Goal: Task Accomplishment & Management: Manage account settings

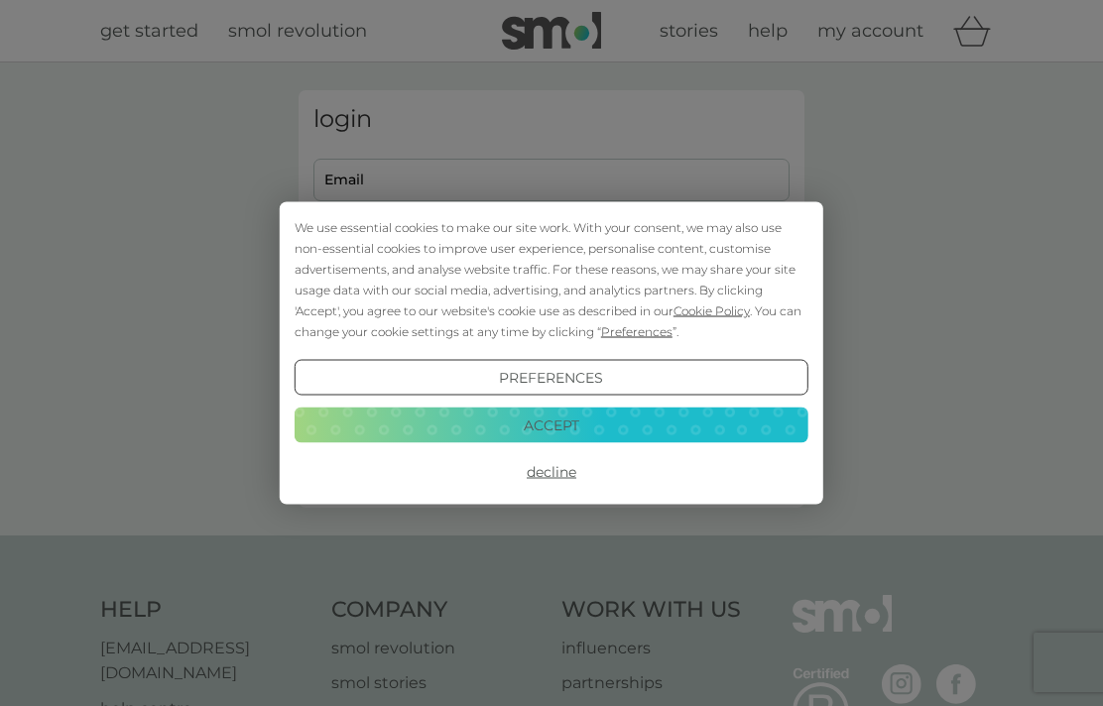
click at [453, 188] on div "We use essential cookies to make our site work. With your consent, we may also …" at bounding box center [551, 353] width 1103 height 706
click at [574, 412] on button "Accept" at bounding box center [552, 425] width 514 height 36
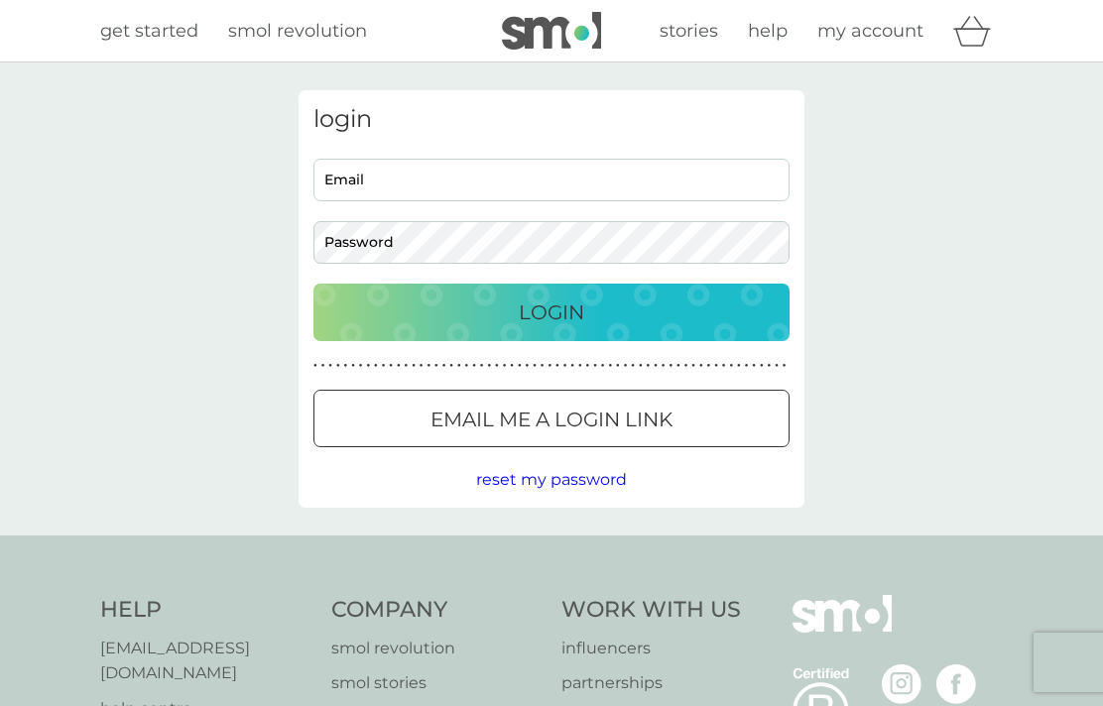
click at [447, 181] on input "Email" at bounding box center [552, 180] width 476 height 43
type input "[EMAIL_ADDRESS][DOMAIN_NAME]"
click at [552, 312] on button "Login" at bounding box center [552, 313] width 476 height 58
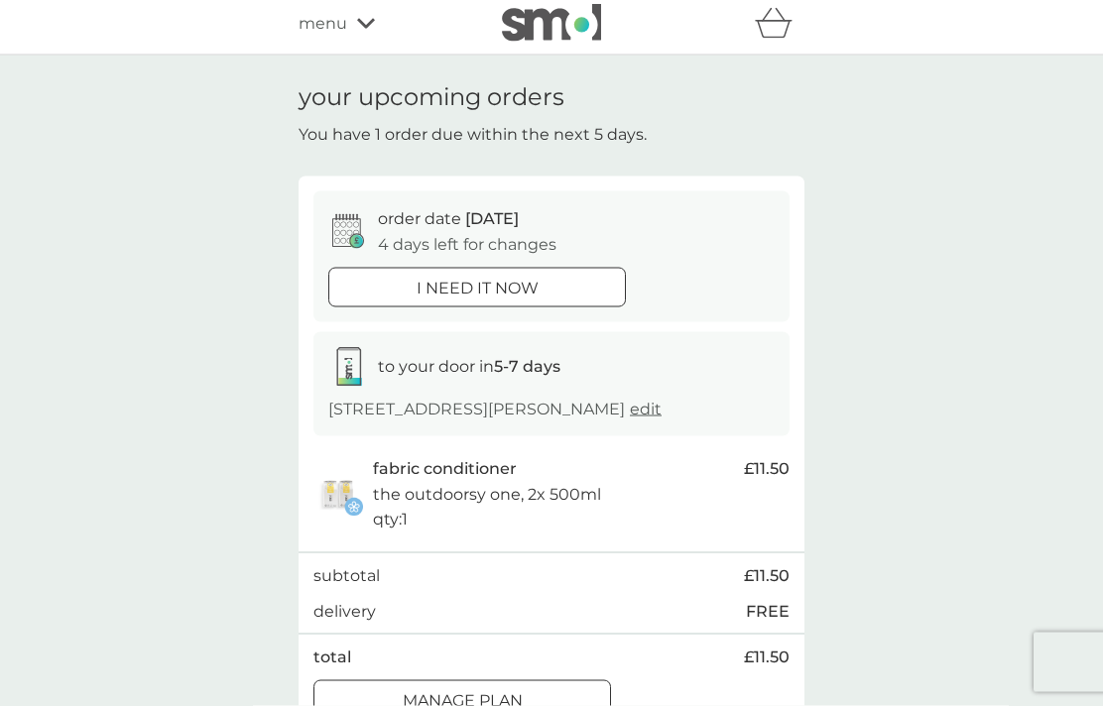
scroll to position [8, 0]
click at [524, 691] on div "Manage plan" at bounding box center [463, 701] width 296 height 26
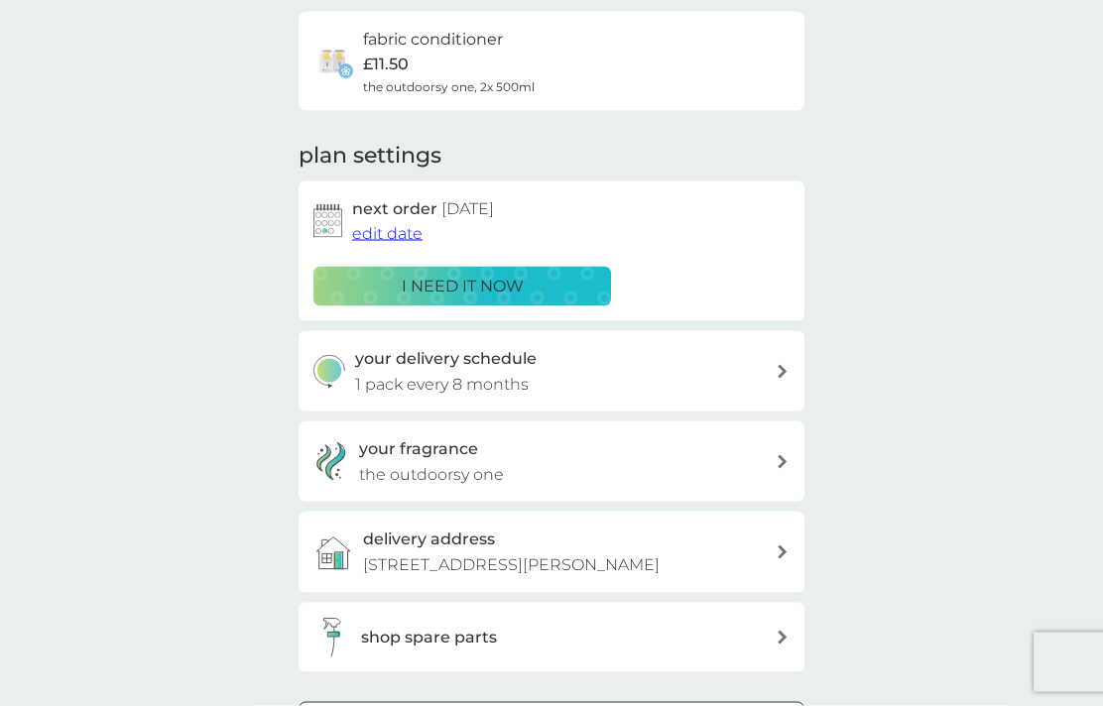
scroll to position [156, 0]
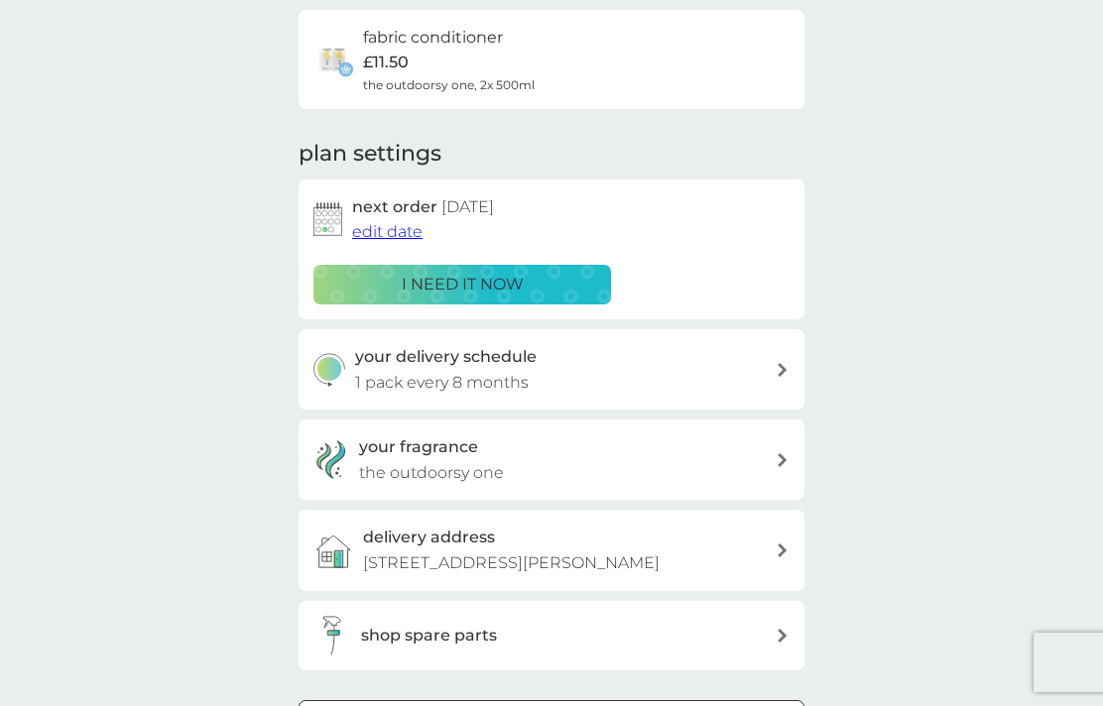
click at [388, 231] on span "edit date" at bounding box center [387, 231] width 70 height 19
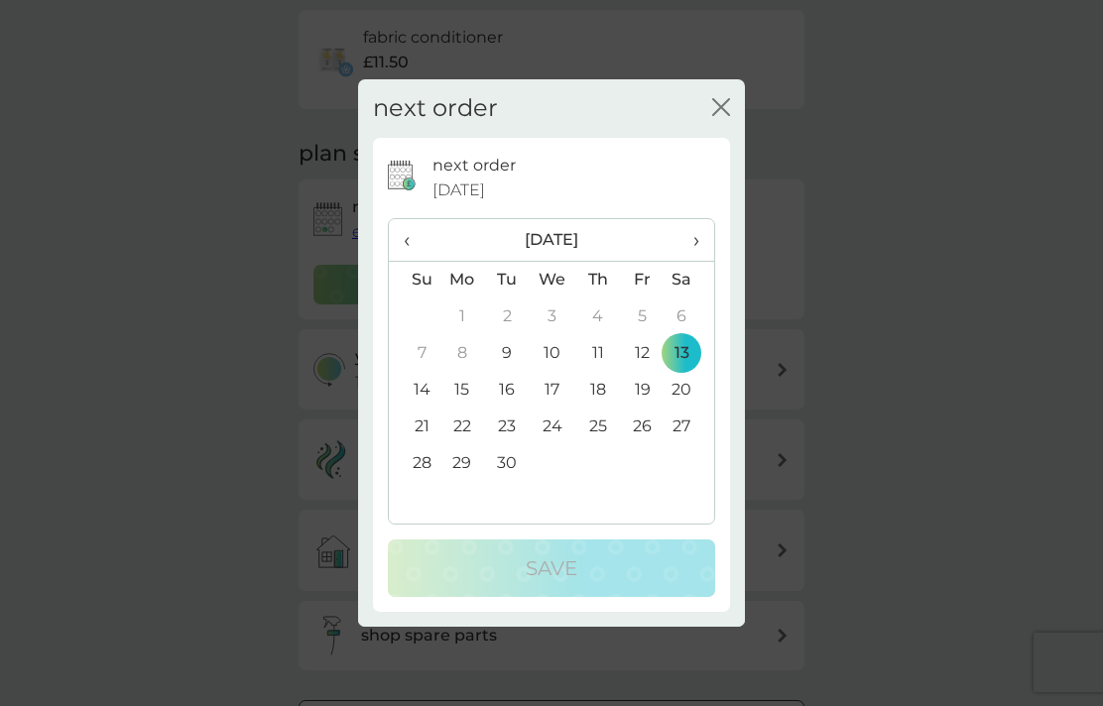
click at [696, 261] on span "›" at bounding box center [690, 240] width 20 height 42
click at [692, 261] on span "›" at bounding box center [690, 240] width 20 height 42
click at [691, 261] on span "›" at bounding box center [690, 240] width 20 height 42
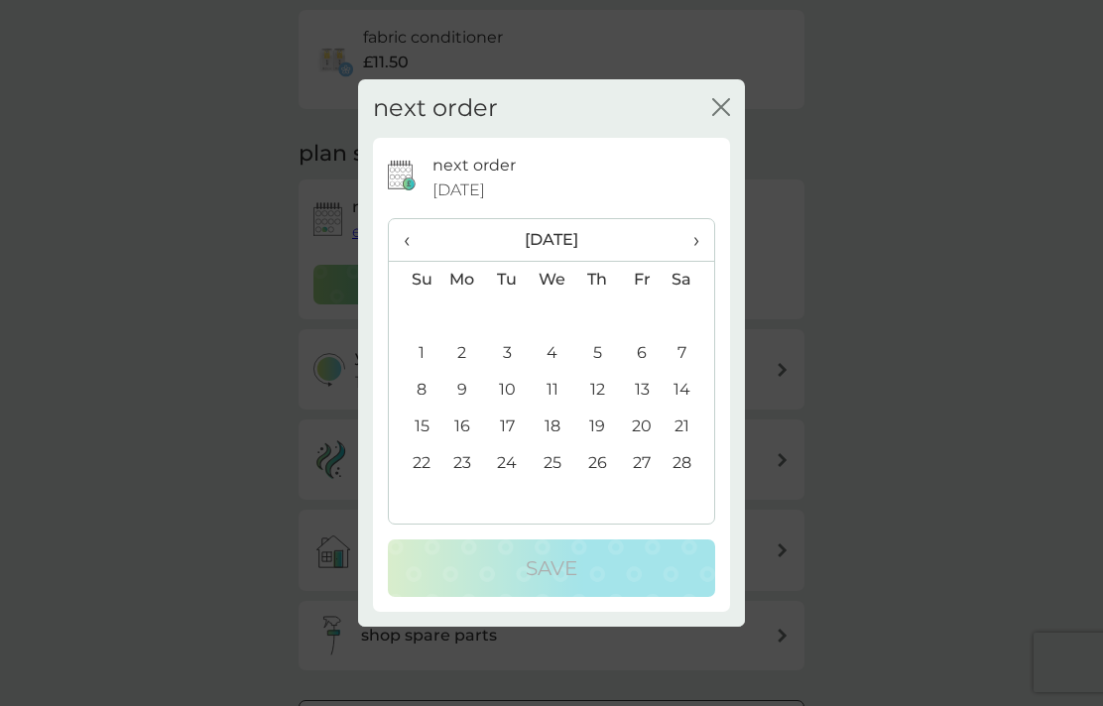
click at [693, 482] on td "28" at bounding box center [690, 463] width 50 height 37
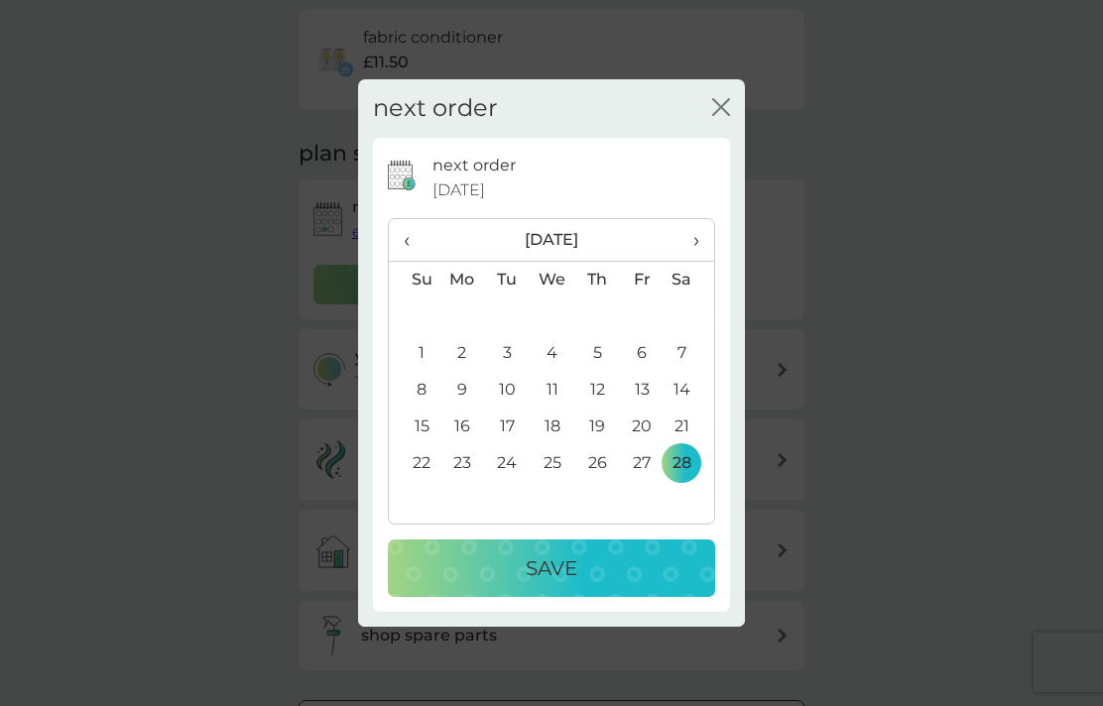
click at [564, 584] on p "Save" at bounding box center [552, 569] width 52 height 32
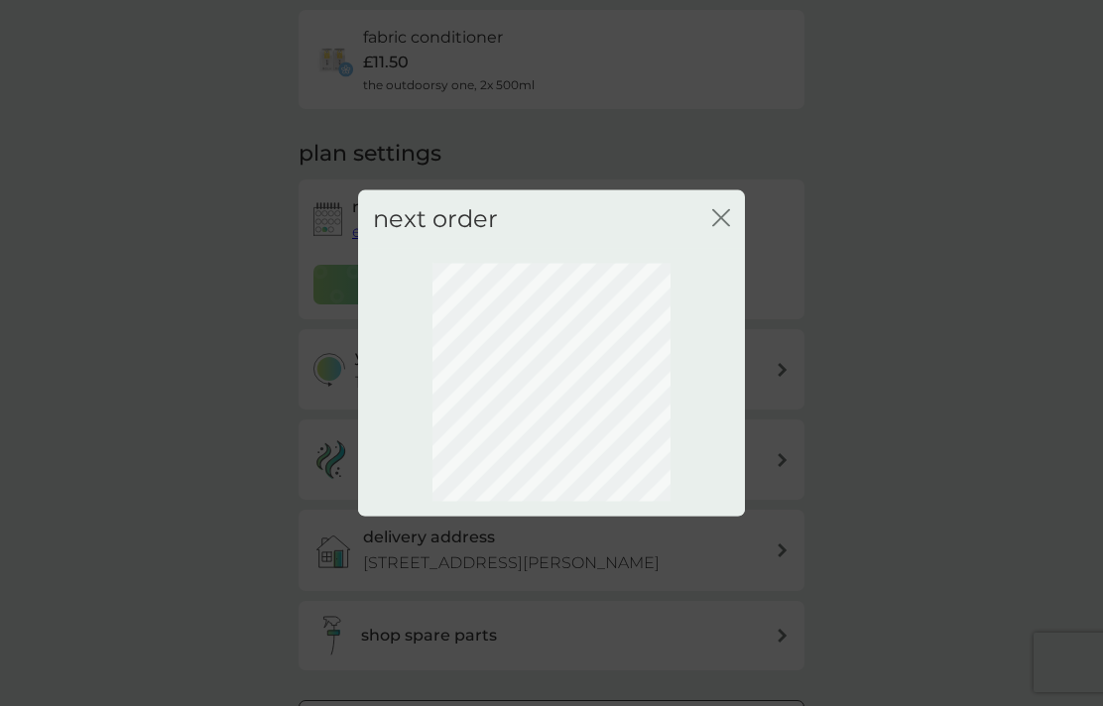
scroll to position [52, 0]
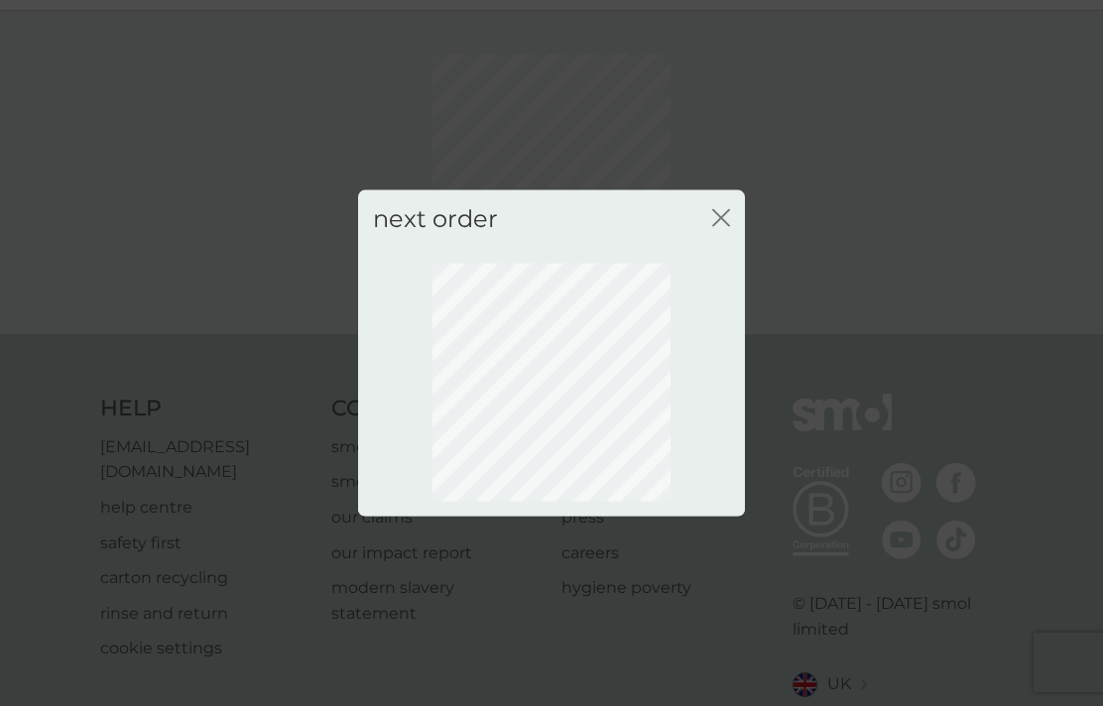
click at [729, 226] on icon "close" at bounding box center [725, 218] width 8 height 16
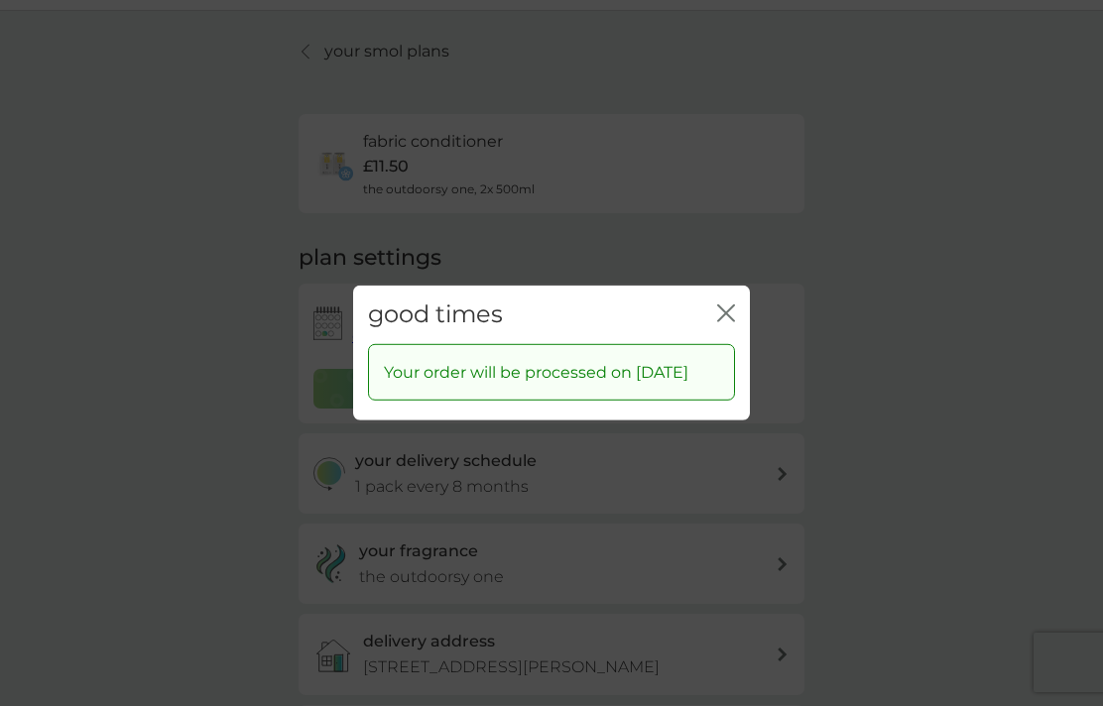
click at [723, 322] on icon "close" at bounding box center [726, 314] width 18 height 18
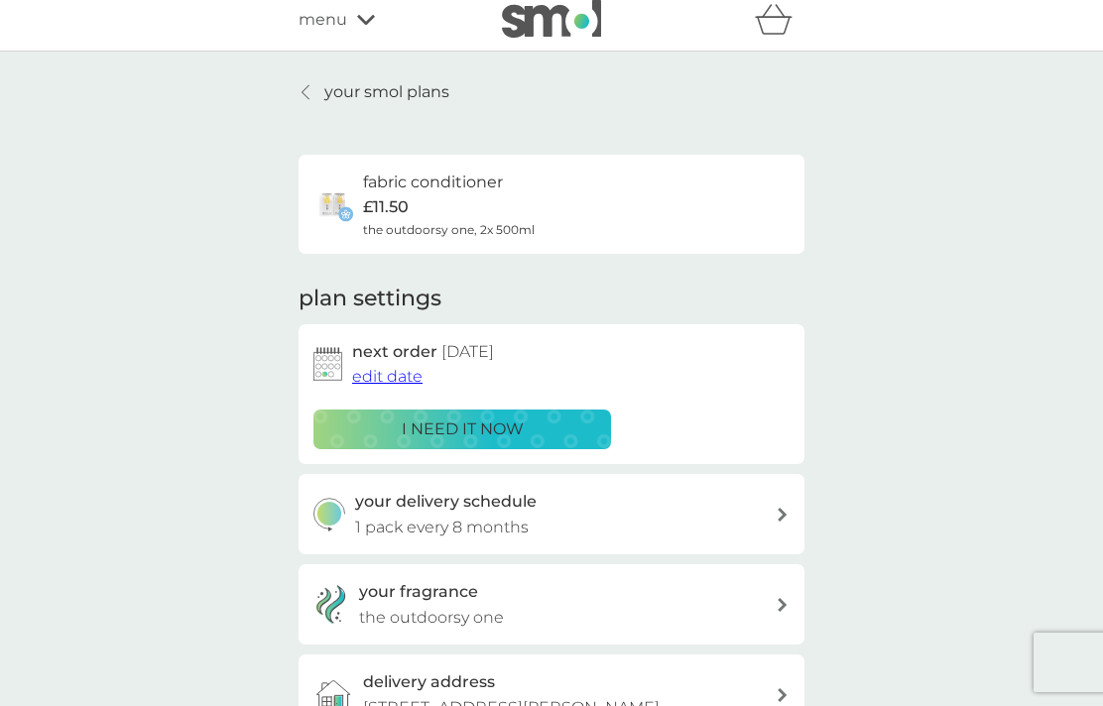
scroll to position [0, 0]
